Goal: Task Accomplishment & Management: Use online tool/utility

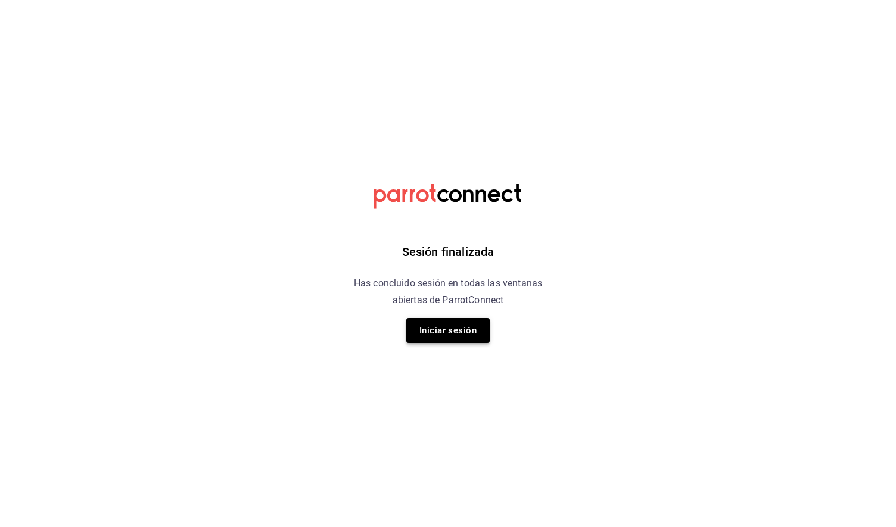
click at [438, 335] on button "Iniciar sesión" at bounding box center [447, 330] width 83 height 25
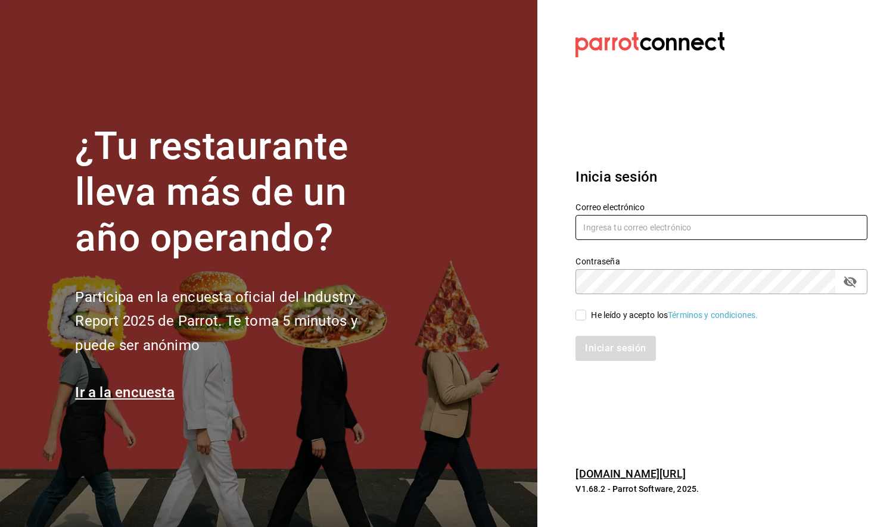
type input "[EMAIL_ADDRESS][DOMAIN_NAME]"
click at [581, 319] on input "He leído y acepto los Términos y condiciones." at bounding box center [581, 315] width 11 height 11
checkbox input "true"
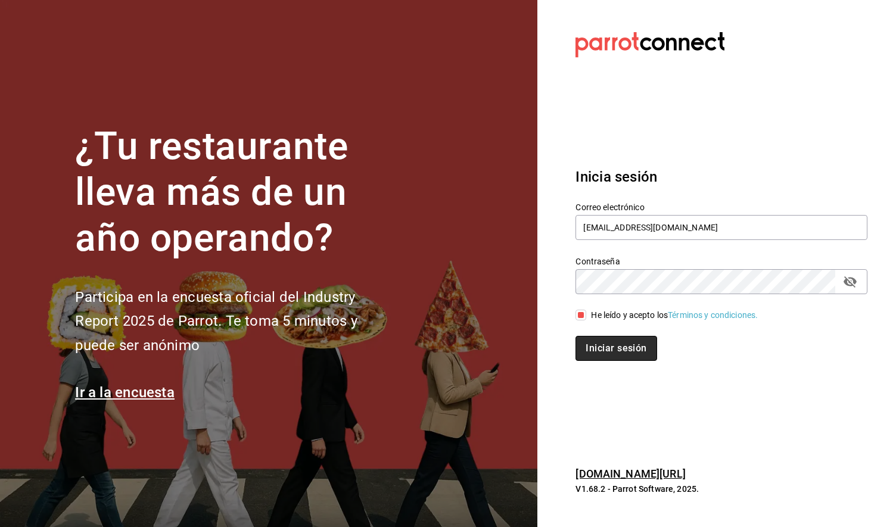
click at [597, 350] on button "Iniciar sesión" at bounding box center [616, 348] width 81 height 25
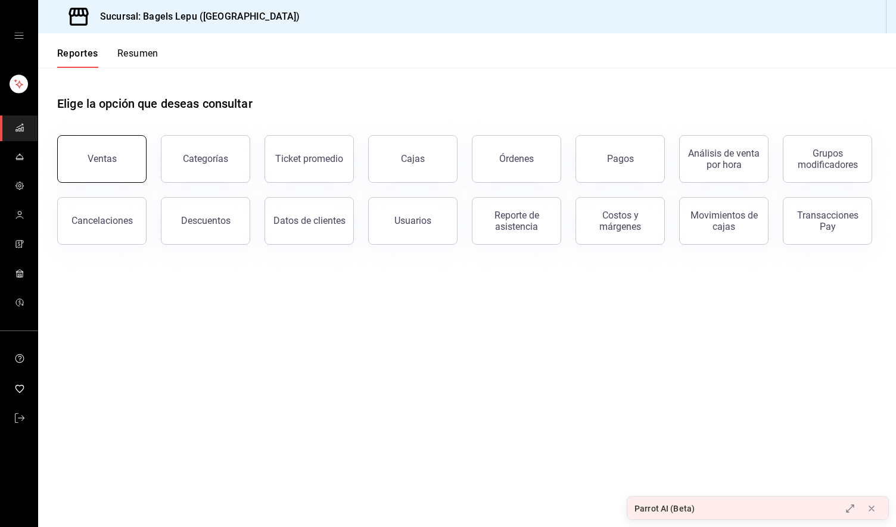
click at [126, 164] on button "Ventas" at bounding box center [101, 159] width 89 height 48
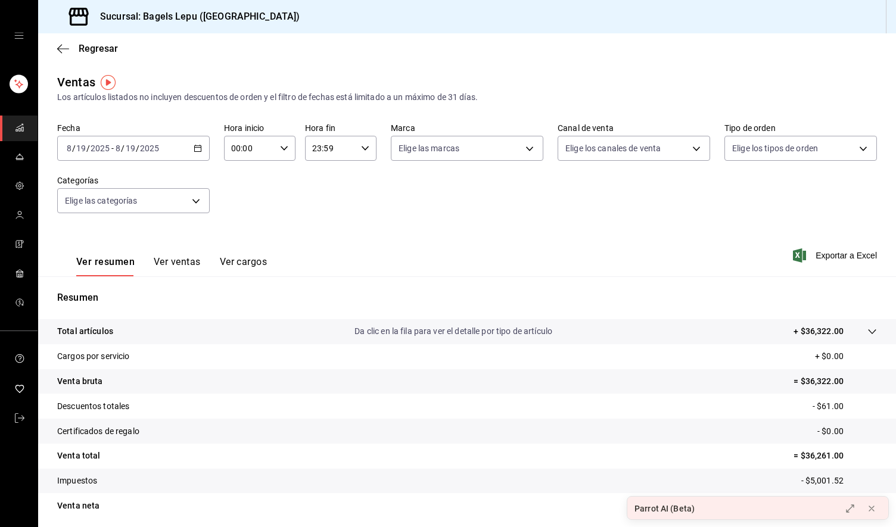
click at [200, 153] on div "[DATE] [DATE] - [DATE] [DATE]" at bounding box center [133, 148] width 153 height 25
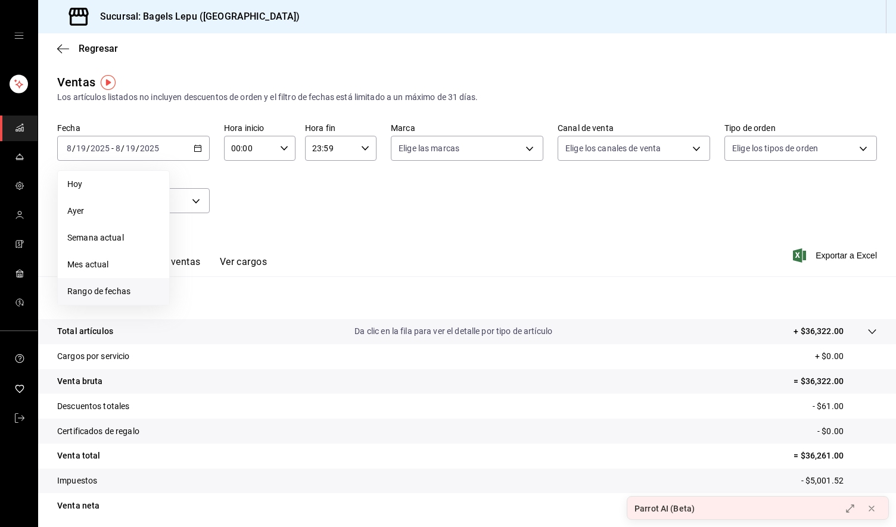
click at [110, 289] on span "Rango de fechas" at bounding box center [113, 291] width 92 height 13
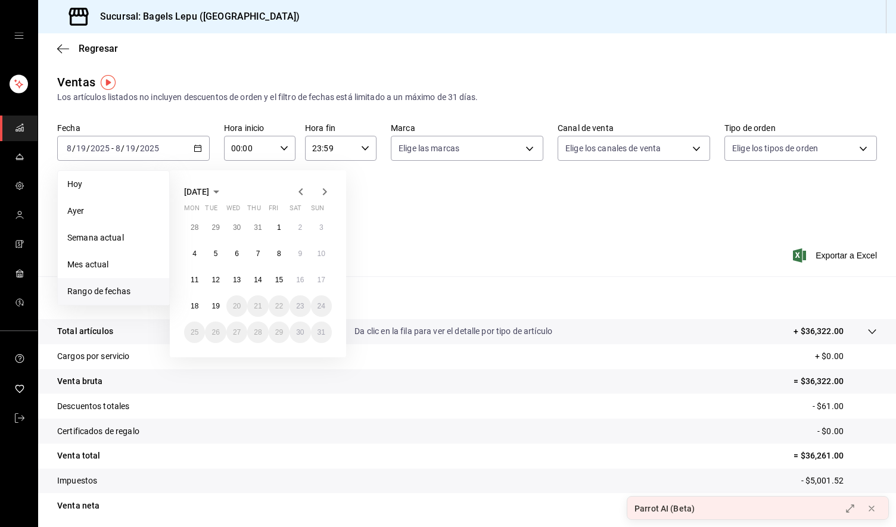
click at [301, 188] on icon "button" at bounding box center [301, 192] width 14 height 14
click at [217, 227] on abbr "1" at bounding box center [216, 227] width 4 height 8
click at [256, 331] on abbr "31" at bounding box center [258, 332] width 8 height 8
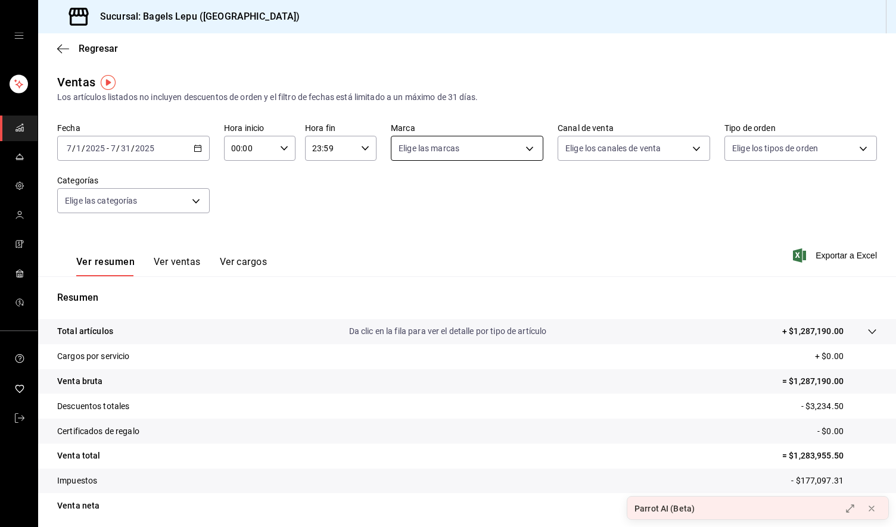
click at [474, 158] on body "Sucursal: Bagels Lepu ([GEOGRAPHIC_DATA]) Regresar Ventas Los artículos listado…" at bounding box center [448, 263] width 896 height 527
click at [474, 158] on div at bounding box center [448, 263] width 896 height 527
click at [612, 160] on body "Sucursal: Bagels Lepu ([GEOGRAPHIC_DATA]) Regresar Ventas Los artículos listado…" at bounding box center [448, 263] width 896 height 527
click at [738, 142] on div at bounding box center [448, 263] width 896 height 527
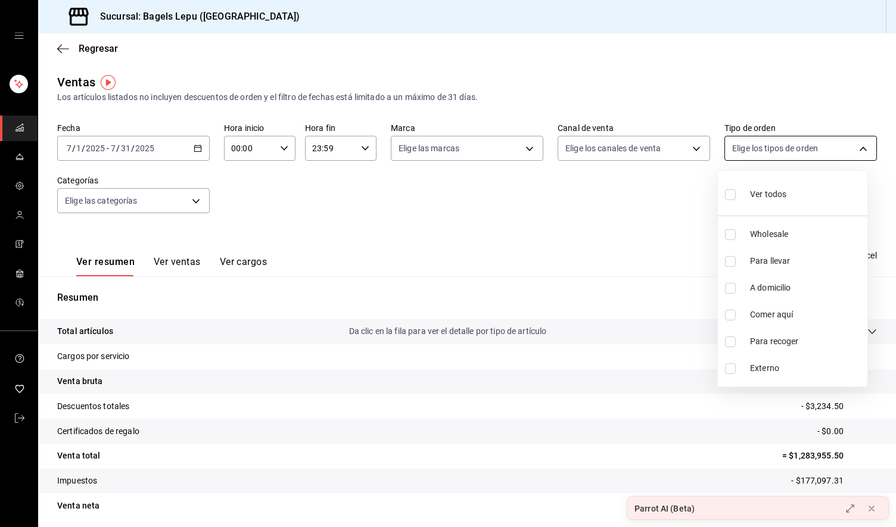
click at [749, 144] on body "Sucursal: Bagels Lepu ([GEOGRAPHIC_DATA]) Regresar Ventas Los artículos listado…" at bounding box center [448, 263] width 896 height 527
click at [729, 260] on input "checkbox" at bounding box center [730, 261] width 11 height 11
checkbox input "true"
type input "4ba33f04-2490-4854-b977-ffe9d870c5fb"
click at [658, 216] on div at bounding box center [448, 263] width 896 height 527
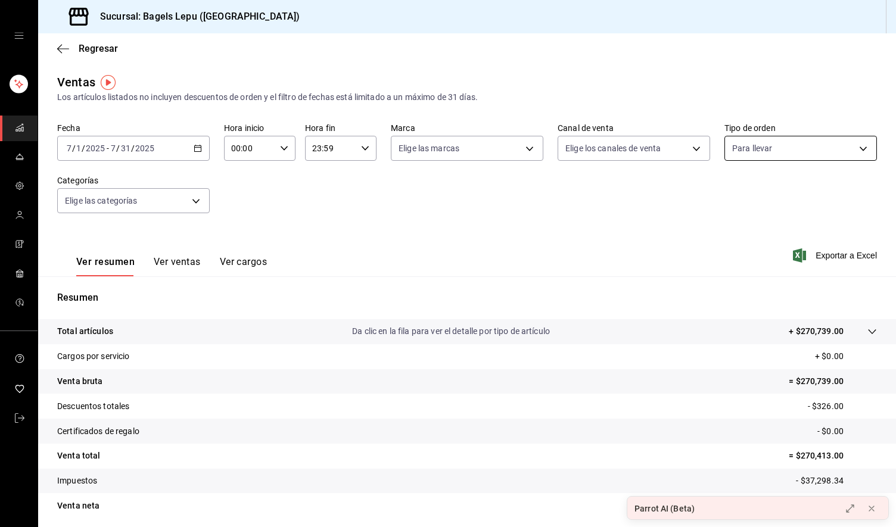
click at [851, 157] on body "Sucursal: Bagels Lepu ([GEOGRAPHIC_DATA]) Regresar Ventas Los artículos listado…" at bounding box center [448, 263] width 896 height 527
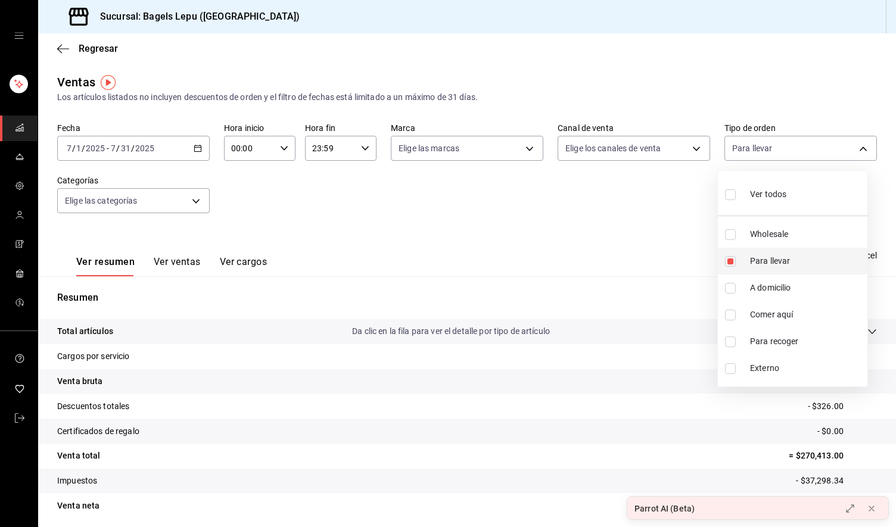
click at [729, 263] on input "checkbox" at bounding box center [730, 261] width 11 height 11
checkbox input "false"
click at [726, 316] on input "checkbox" at bounding box center [730, 315] width 11 height 11
checkbox input "true"
type input "c1030890-c839-4453-8951-c57e7667d379"
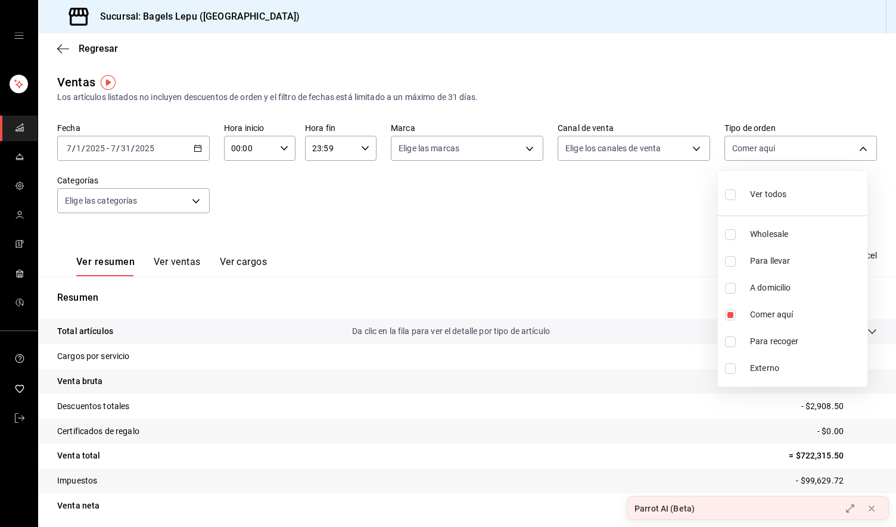
click at [861, 96] on div at bounding box center [448, 263] width 896 height 527
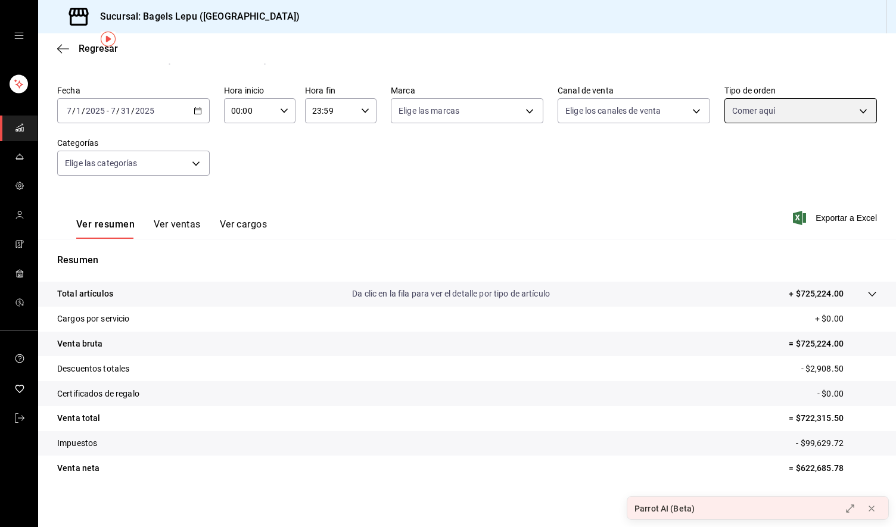
scroll to position [43, 0]
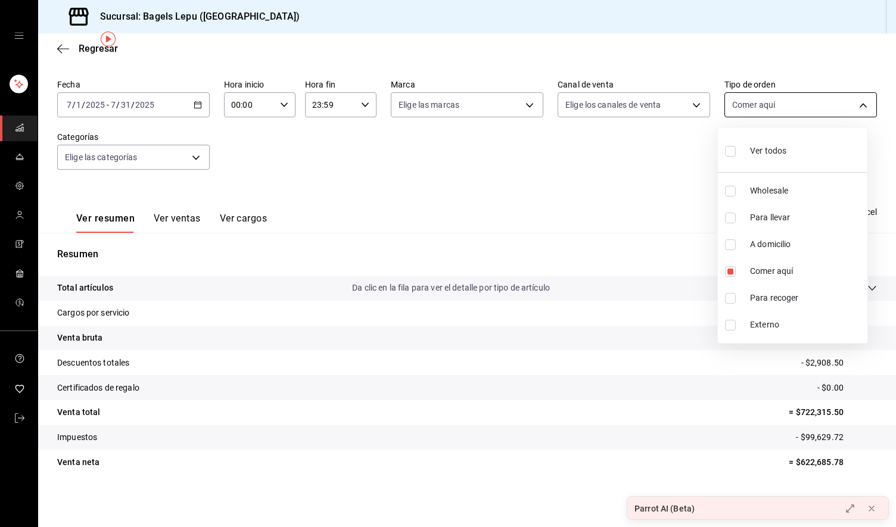
click at [766, 111] on body "Sucursal: Bagels Lepu ([GEOGRAPHIC_DATA]) Regresar Ventas Los artículos listado…" at bounding box center [448, 263] width 896 height 527
click at [731, 272] on input "checkbox" at bounding box center [730, 271] width 11 height 11
checkbox input "false"
click at [730, 325] on input "checkbox" at bounding box center [730, 325] width 11 height 11
checkbox input "true"
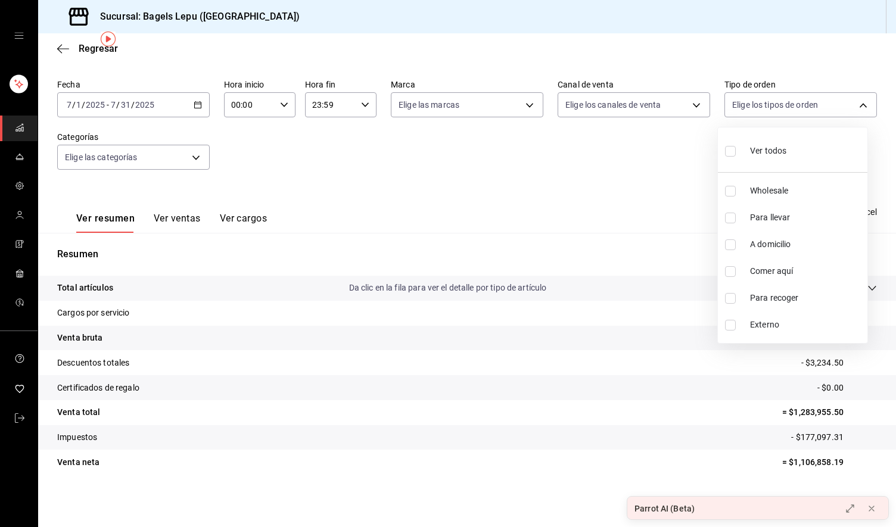
type input "EXTERNAL"
click at [657, 158] on div at bounding box center [448, 263] width 896 height 527
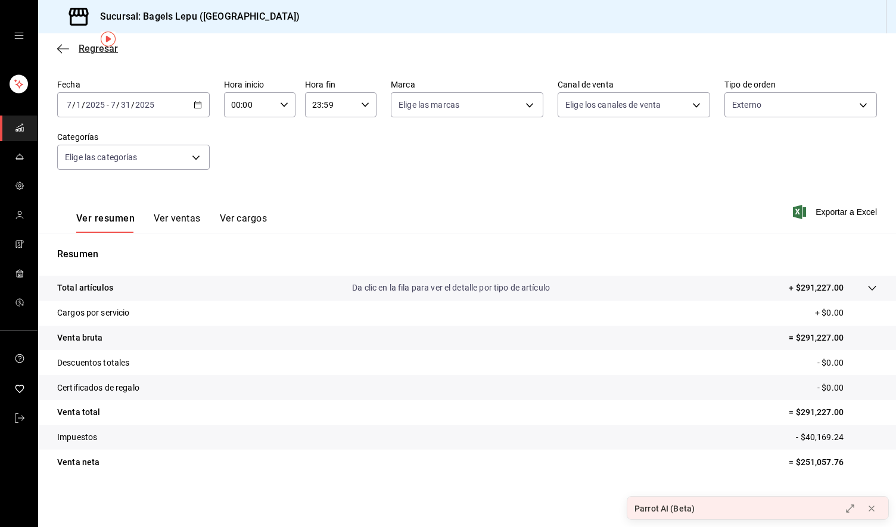
click at [82, 45] on span "Regresar" at bounding box center [98, 48] width 39 height 11
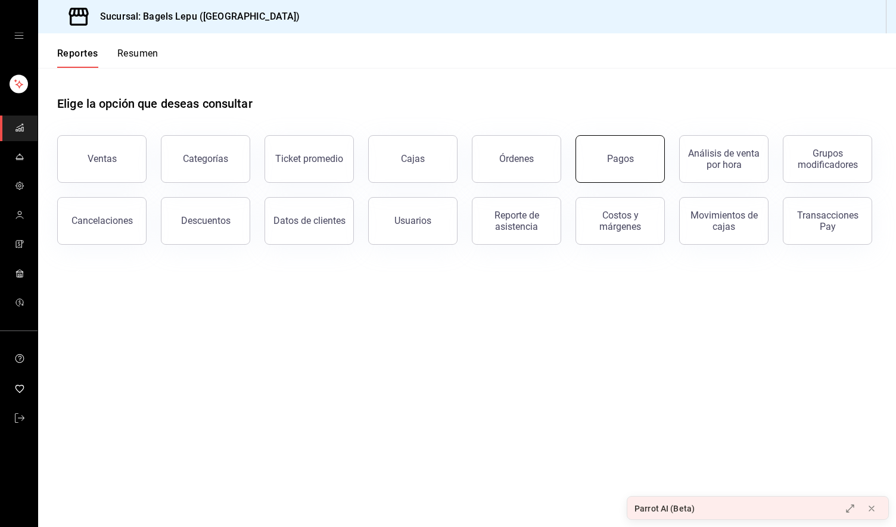
click at [609, 165] on button "Pagos" at bounding box center [620, 159] width 89 height 48
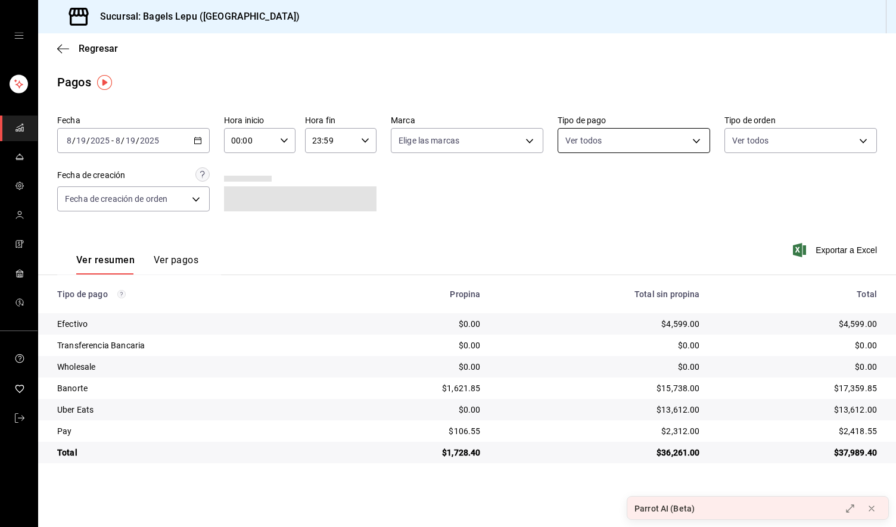
click at [635, 147] on body "Sucursal: Bagels Lepu ([GEOGRAPHIC_DATA]) Regresar Pagos Fecha [DATE] [DATE] - …" at bounding box center [448, 263] width 896 height 527
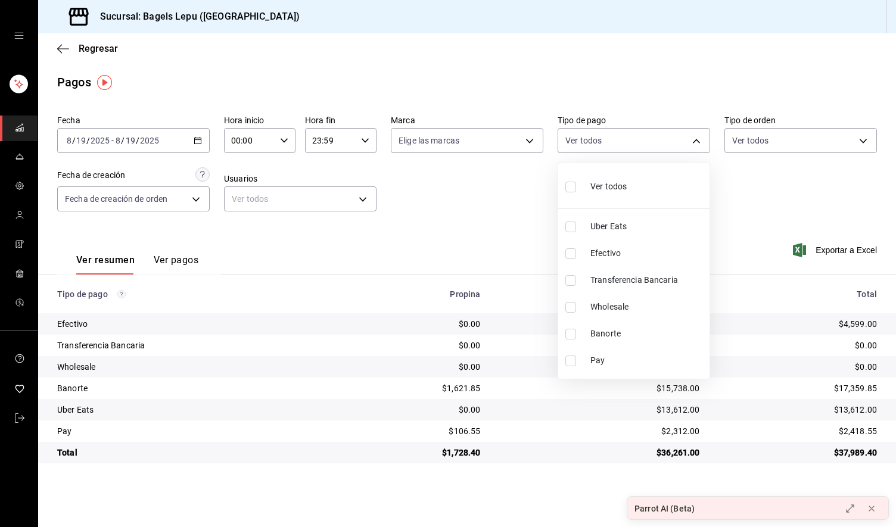
click at [573, 314] on li "Wholesale" at bounding box center [633, 307] width 151 height 27
type input "8ad24021-c86d-4ded-a8f7-0667fd65732b"
checkbox input "true"
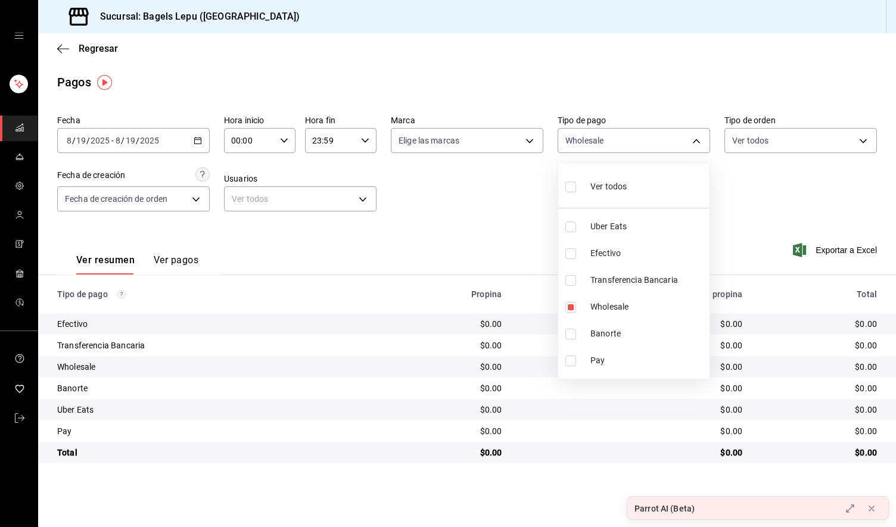
click at [197, 139] on div at bounding box center [448, 263] width 896 height 527
click at [197, 139] on icon "button" at bounding box center [198, 140] width 8 height 8
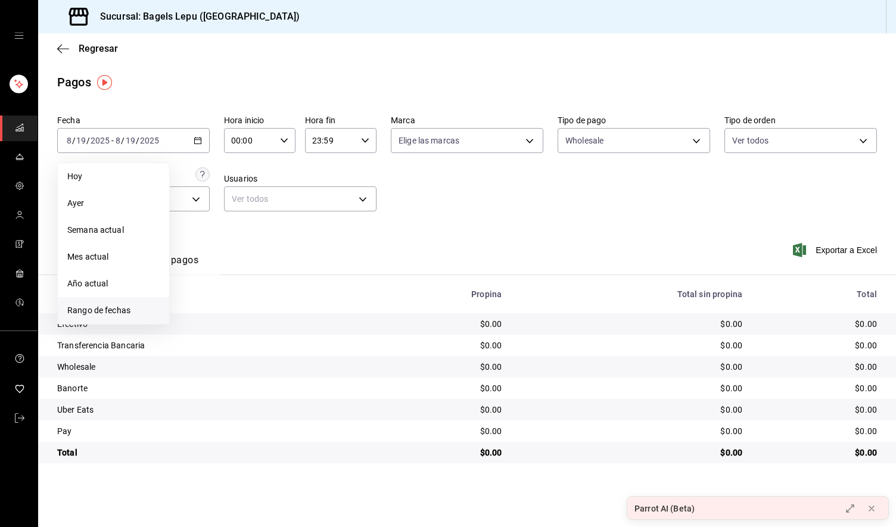
click at [100, 309] on span "Rango de fechas" at bounding box center [113, 310] width 92 height 13
click at [298, 183] on icon "button" at bounding box center [301, 184] width 14 height 14
click at [214, 216] on abbr "1" at bounding box center [216, 220] width 4 height 8
click at [259, 331] on button "31" at bounding box center [257, 324] width 21 height 21
